Goal: Transaction & Acquisition: Obtain resource

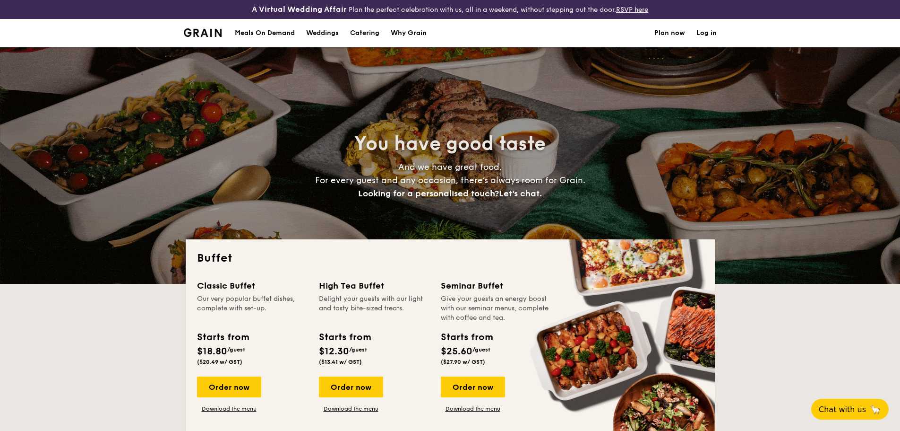
select select
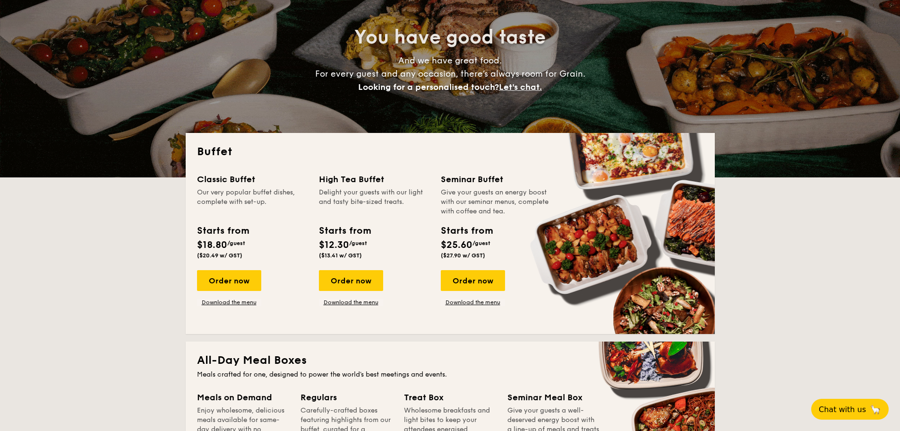
scroll to position [227, 0]
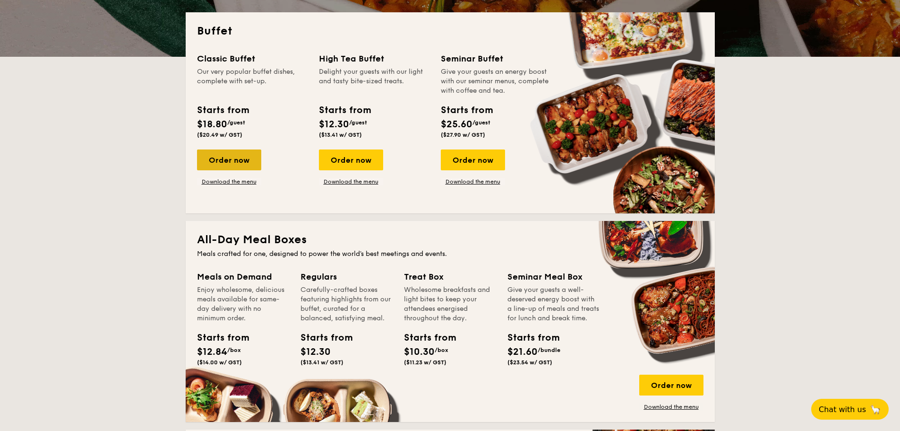
click at [232, 157] on div "Order now" at bounding box center [229, 159] width 64 height 21
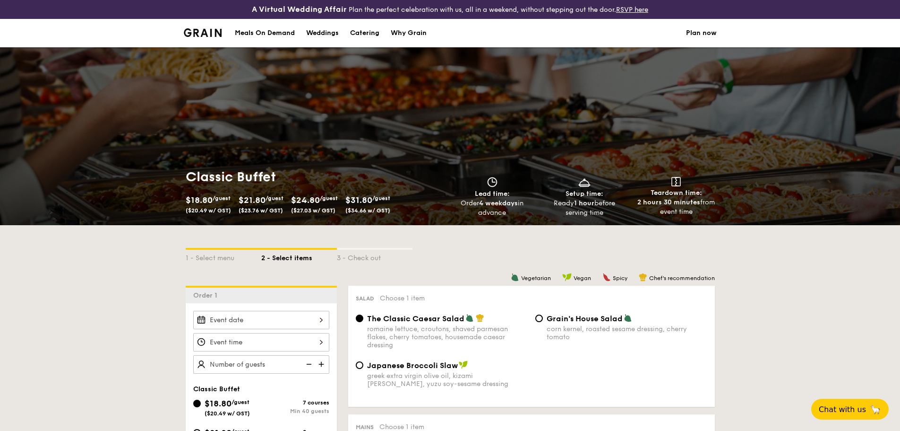
select select
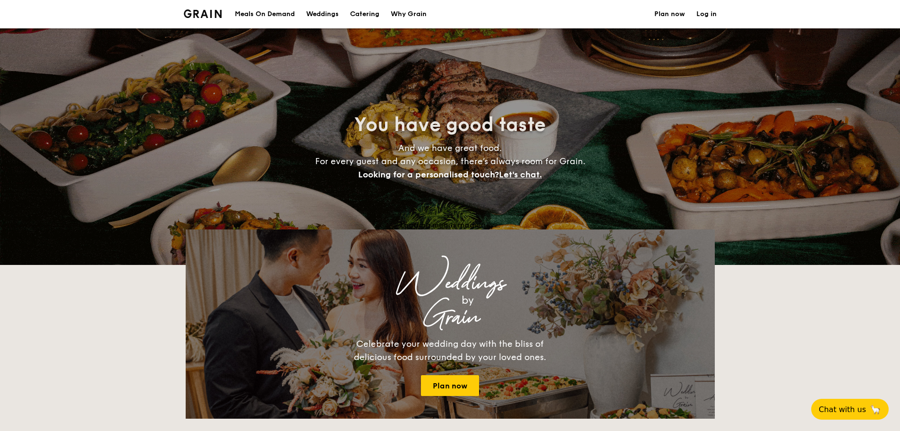
scroll to position [246, 0]
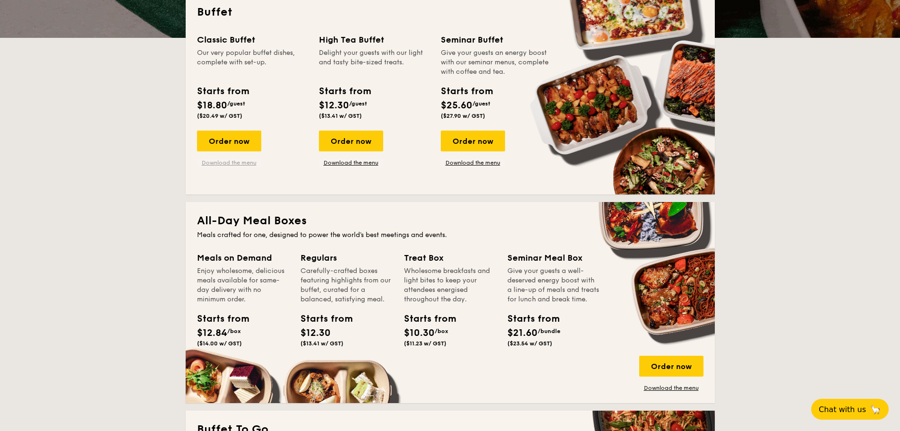
click at [248, 162] on link "Download the menu" at bounding box center [229, 163] width 64 height 8
